Goal: Task Accomplishment & Management: Use online tool/utility

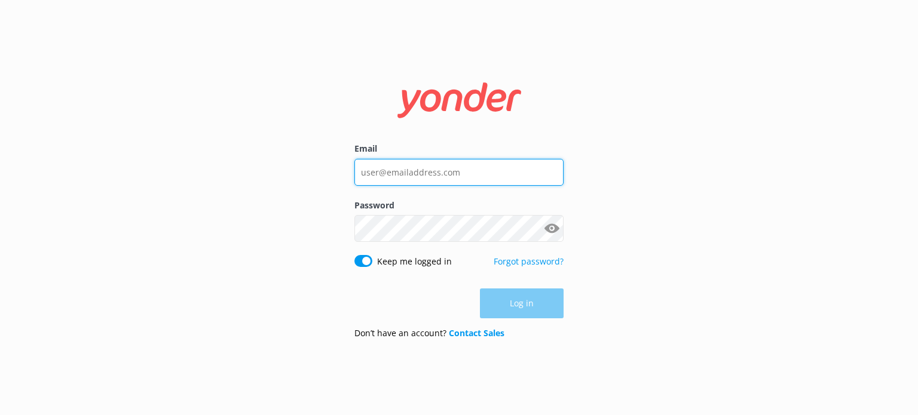
type input "[EMAIL_ADDRESS][DOMAIN_NAME]"
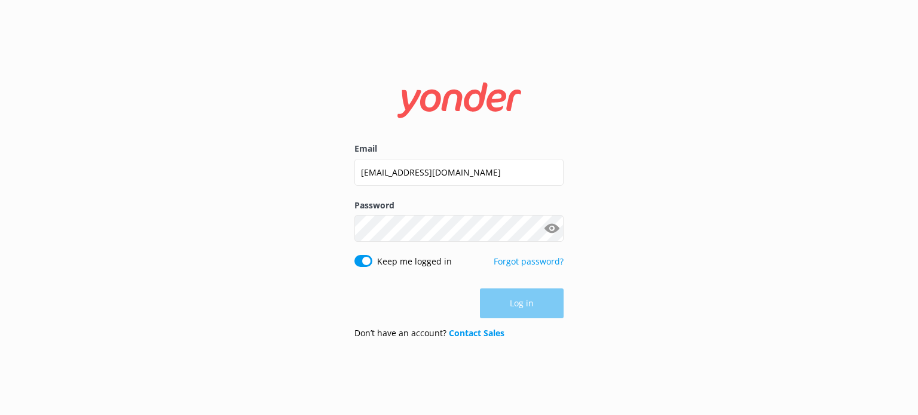
click at [515, 293] on div "Log in" at bounding box center [458, 304] width 209 height 30
click at [515, 293] on button "Log in" at bounding box center [522, 304] width 84 height 30
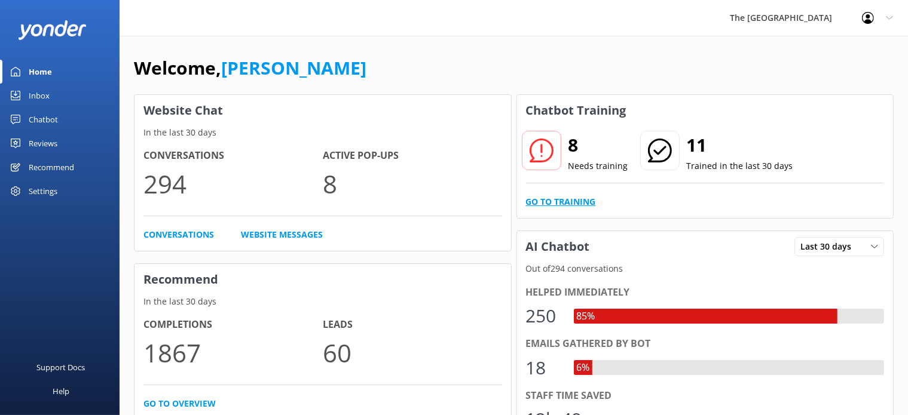
click at [561, 202] on link "Go to Training" at bounding box center [561, 201] width 70 height 13
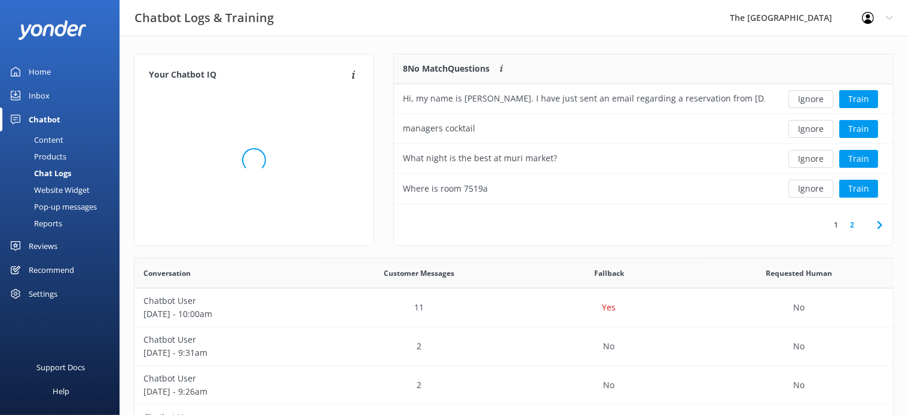
scroll to position [139, 489]
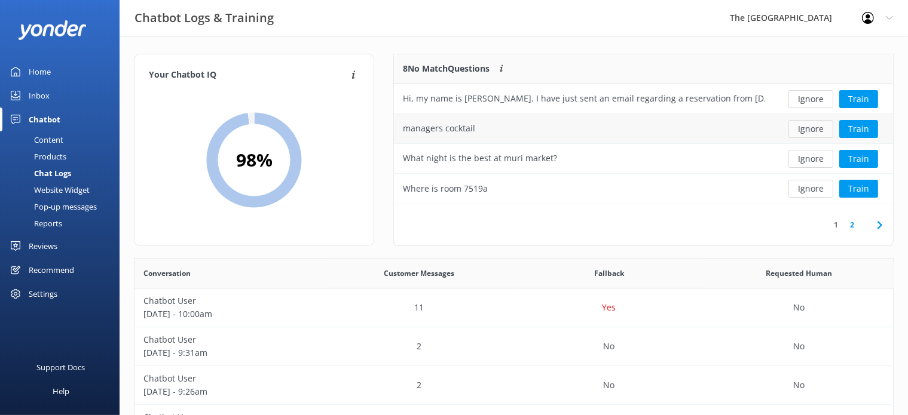
click at [813, 134] on button "Ignore" at bounding box center [810, 129] width 45 height 18
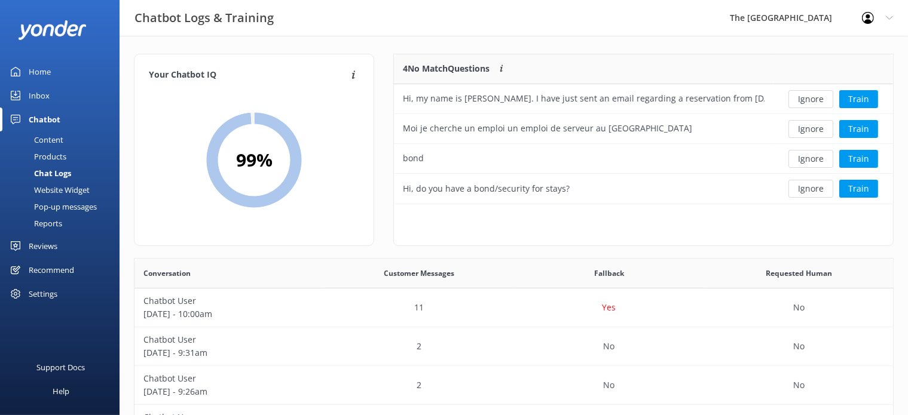
click at [813, 134] on button "Ignore" at bounding box center [810, 129] width 45 height 18
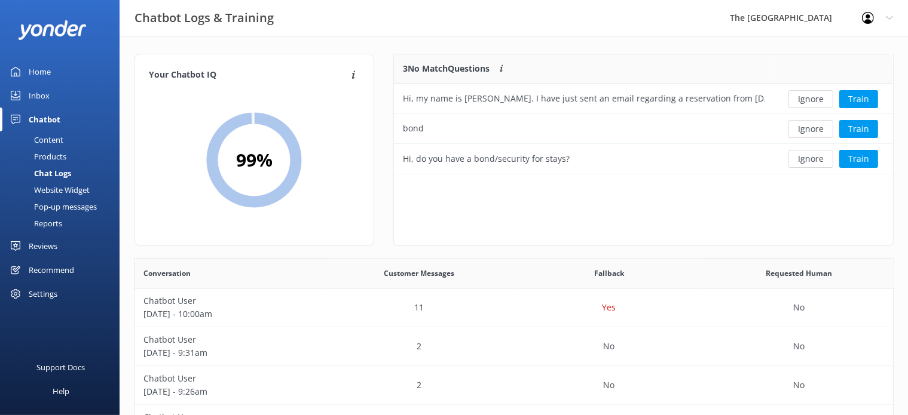
scroll to position [110, 489]
click at [813, 134] on button "Ignore" at bounding box center [810, 129] width 45 height 18
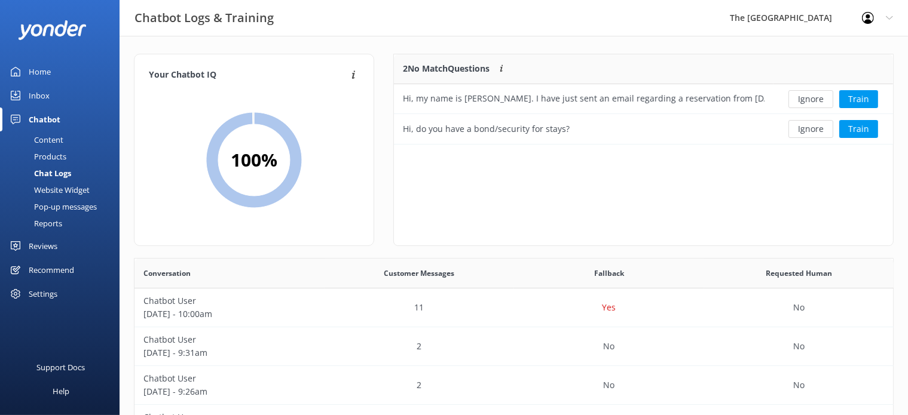
scroll to position [79, 489]
click at [813, 134] on button "Ignore" at bounding box center [810, 129] width 45 height 18
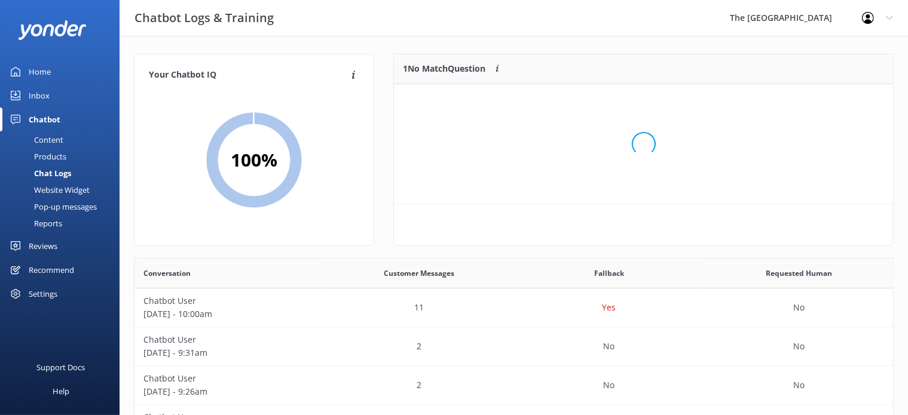
scroll to position [11, 10]
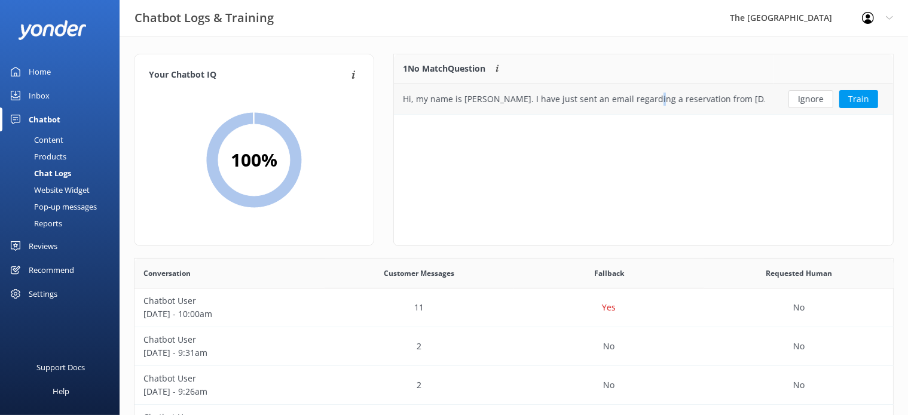
click at [647, 97] on div "Hi, my name is [PERSON_NAME]. I have just sent an email regarding a reservation…" at bounding box center [584, 99] width 362 height 13
click at [813, 100] on button "Ignore" at bounding box center [810, 99] width 45 height 18
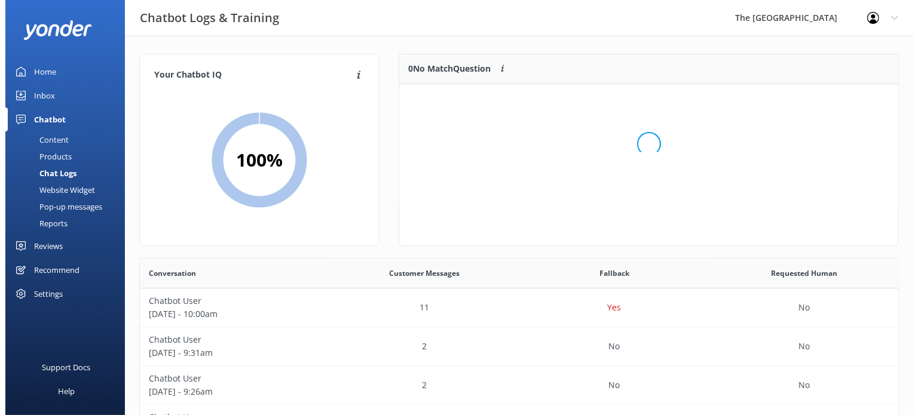
scroll to position [139, 489]
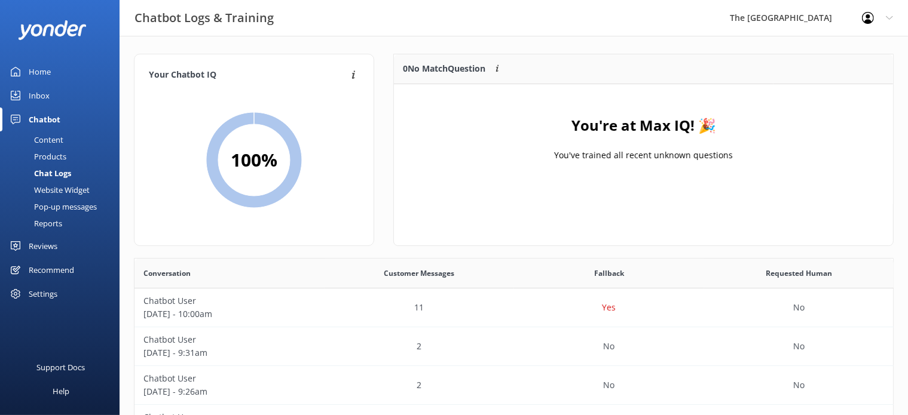
click at [33, 93] on div "Inbox" at bounding box center [39, 96] width 21 height 24
